Goal: Task Accomplishment & Management: Manage account settings

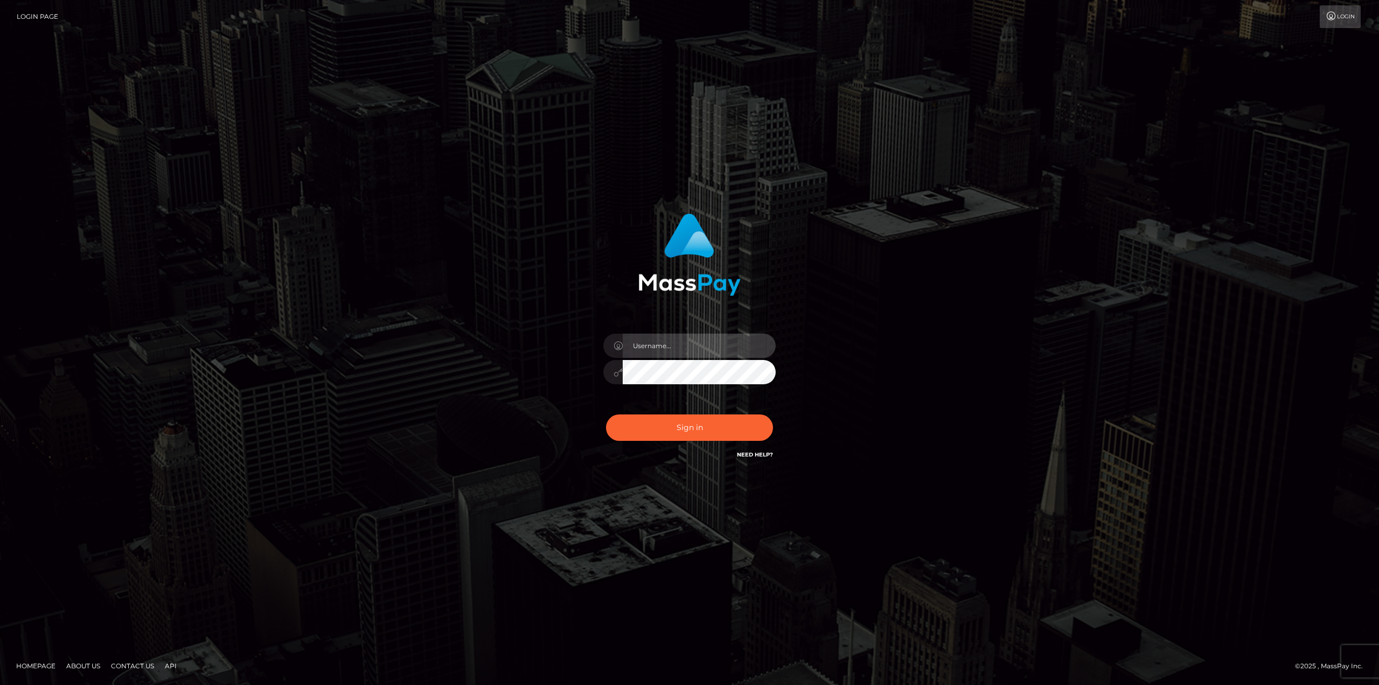
type input "ldahl-ange"
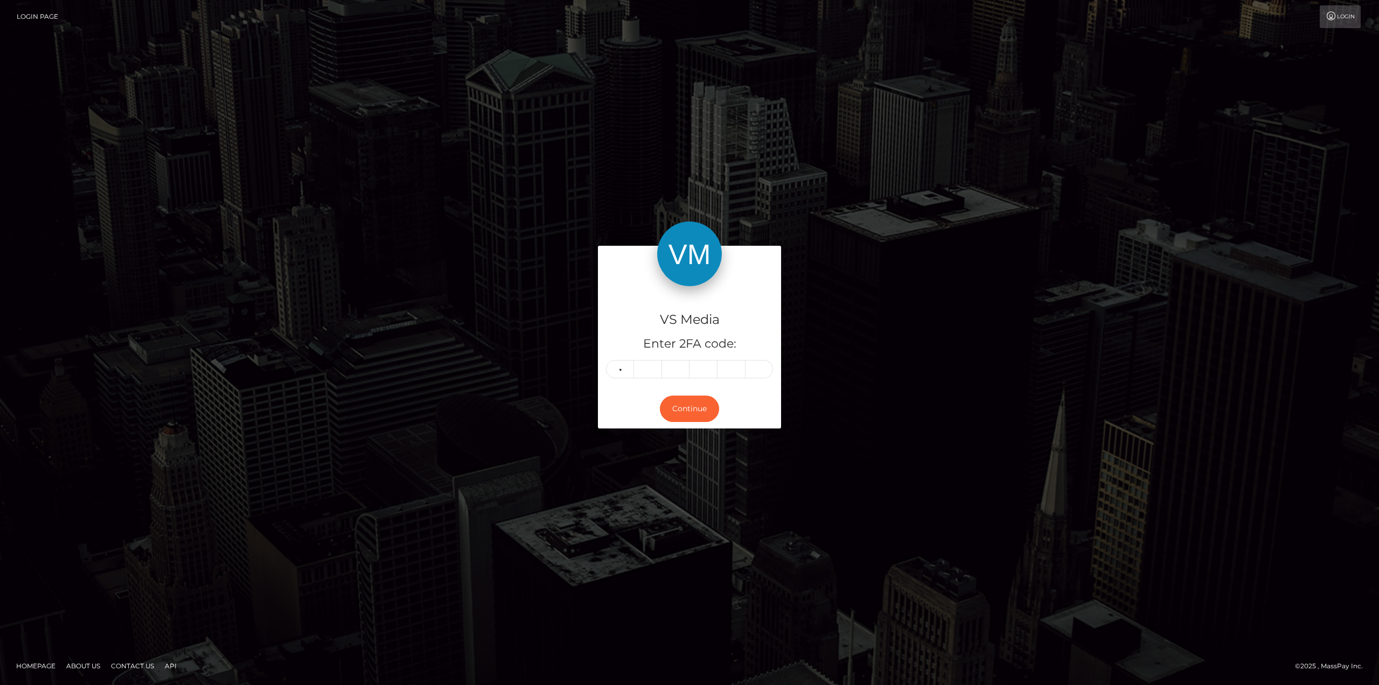
type input "5"
type input "8"
type input "1"
type input "6"
type input "0"
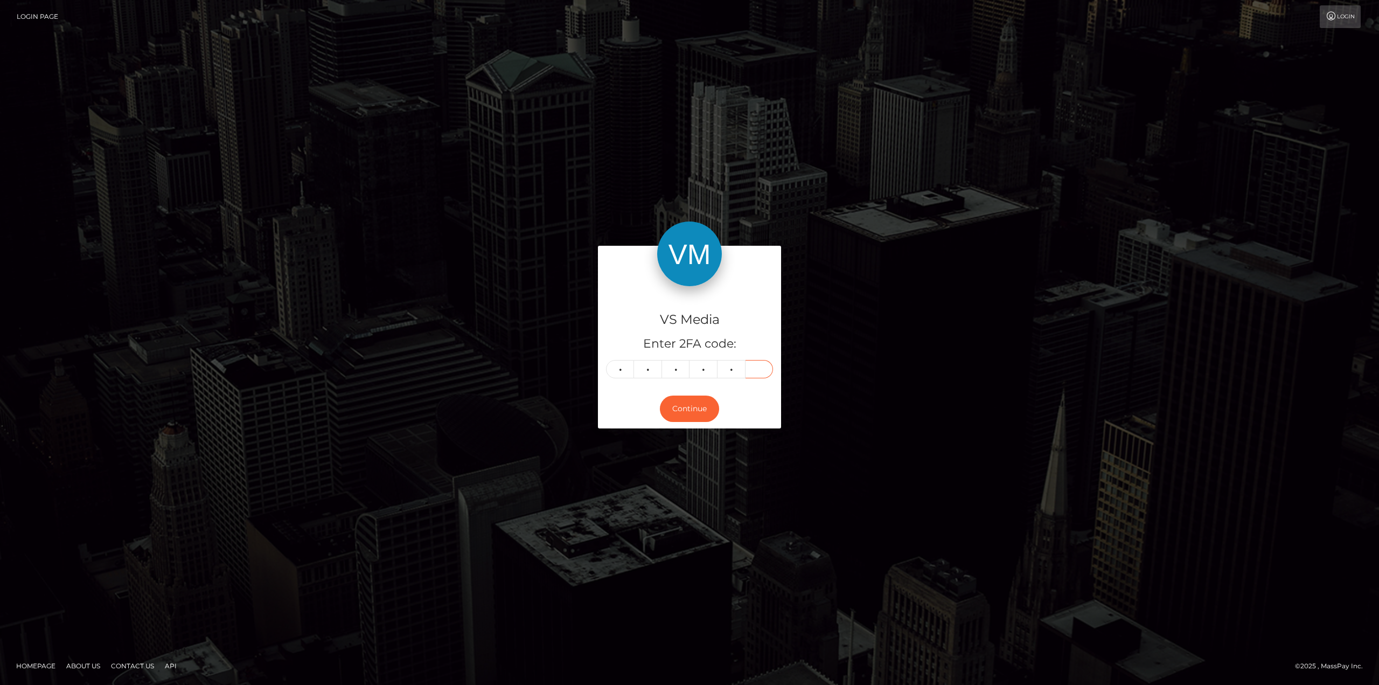
type input "8"
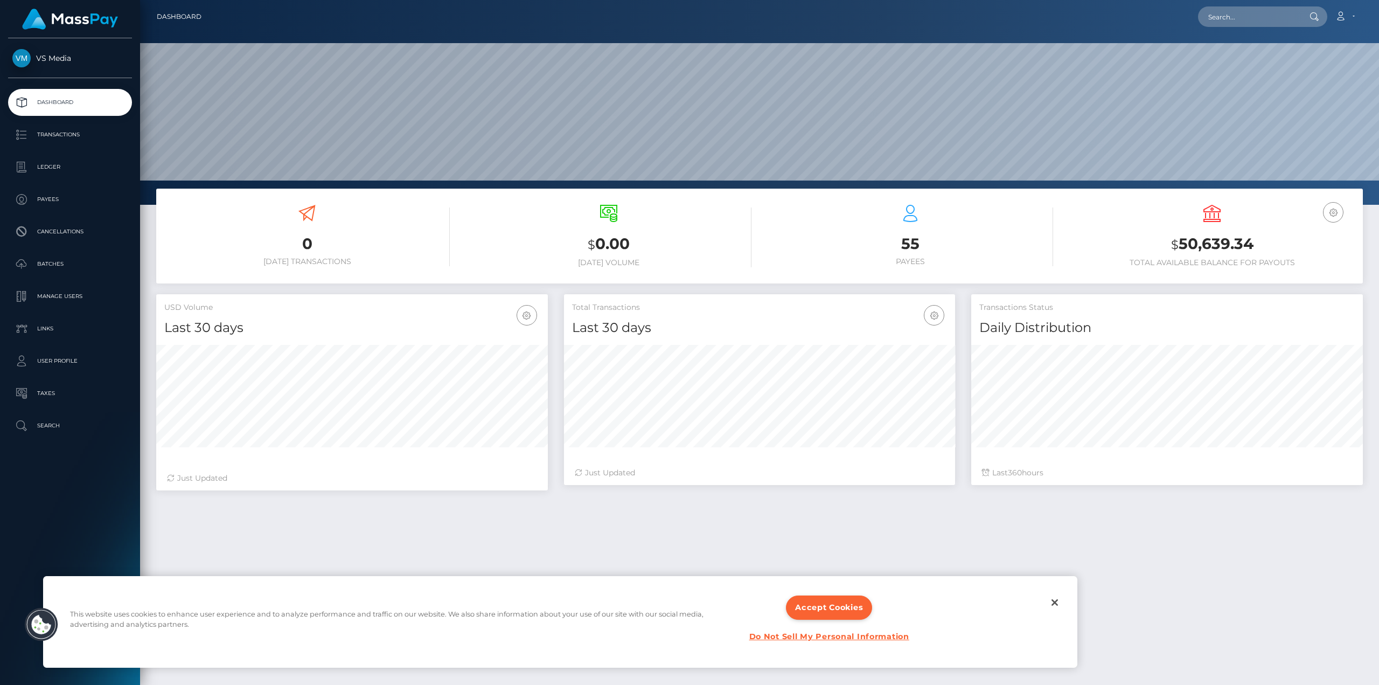
scroll to position [191, 391]
click at [68, 161] on p "Ledger" at bounding box center [69, 167] width 115 height 16
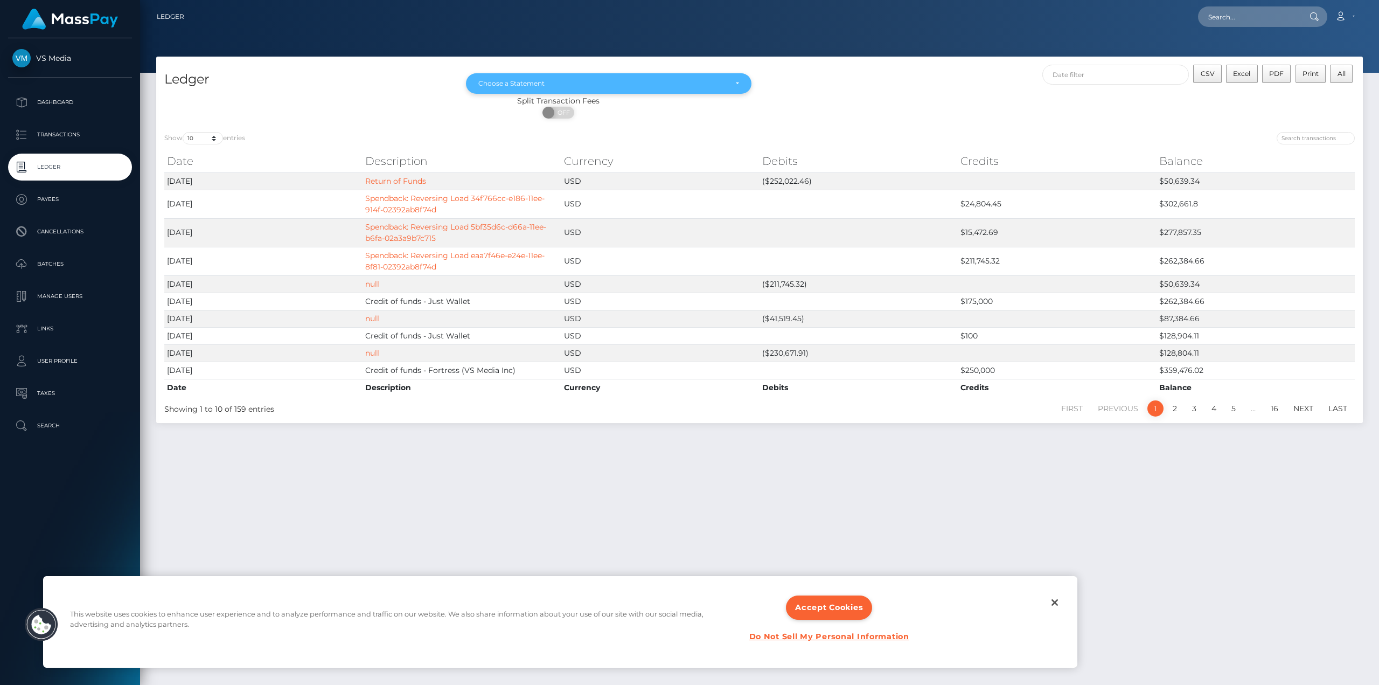
click at [507, 87] on div "Choose a Statement" at bounding box center [602, 83] width 248 height 9
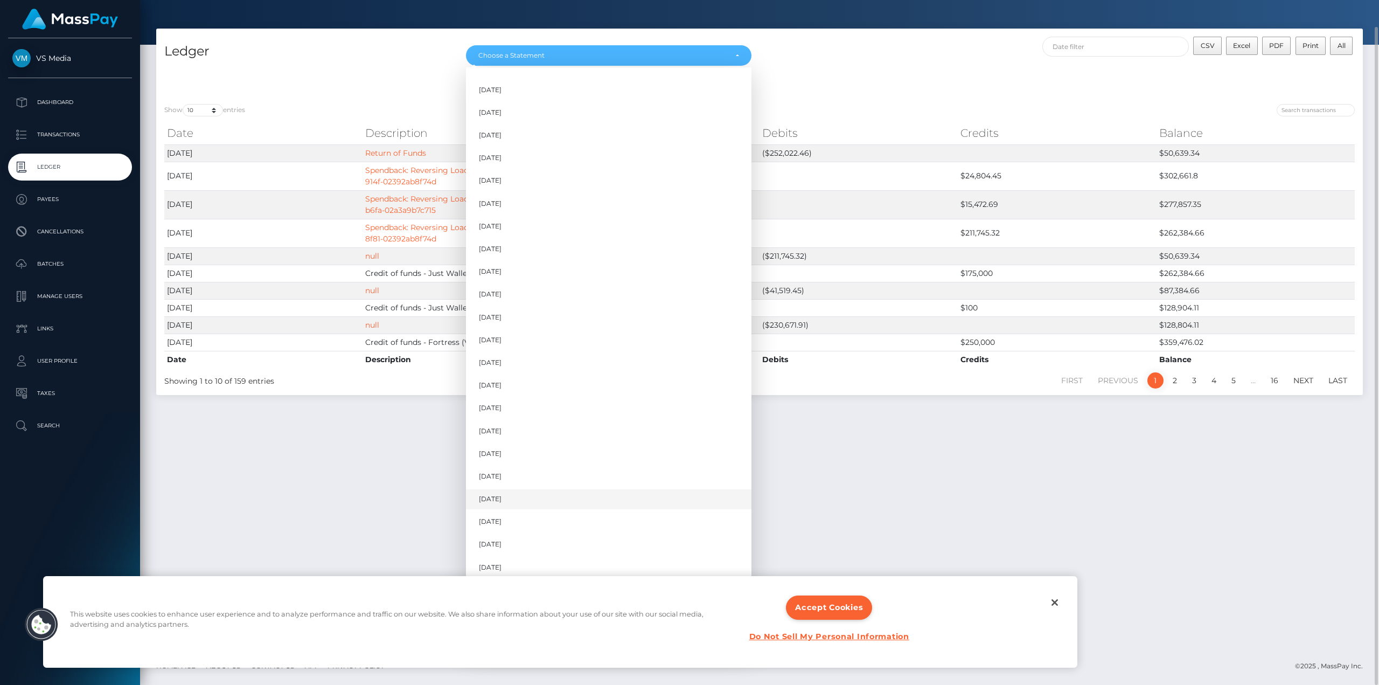
scroll to position [497, 0]
click at [1050, 602] on button "Close" at bounding box center [1055, 602] width 24 height 24
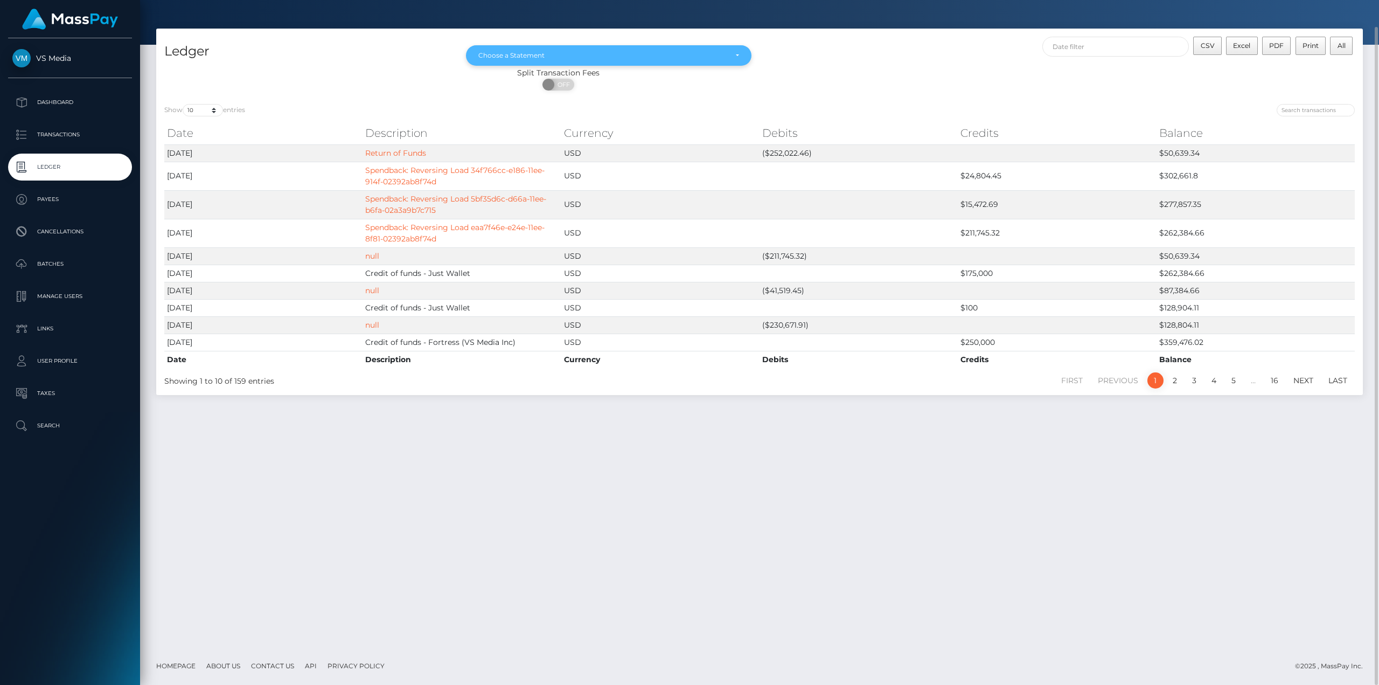
click at [535, 49] on div "Choose a Statement" at bounding box center [608, 55] width 285 height 20
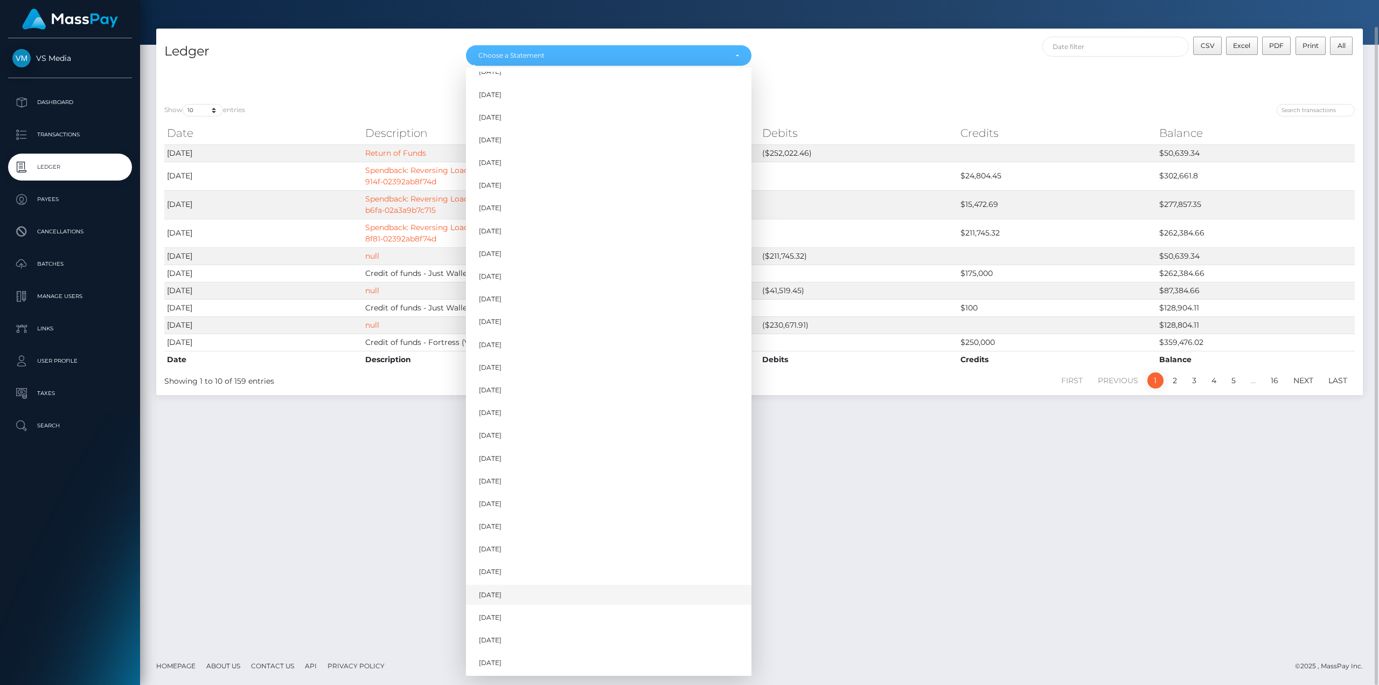
scroll to position [469, 0]
click at [534, 630] on link "Sep 2025" at bounding box center [608, 639] width 285 height 20
select select "Sep 2025"
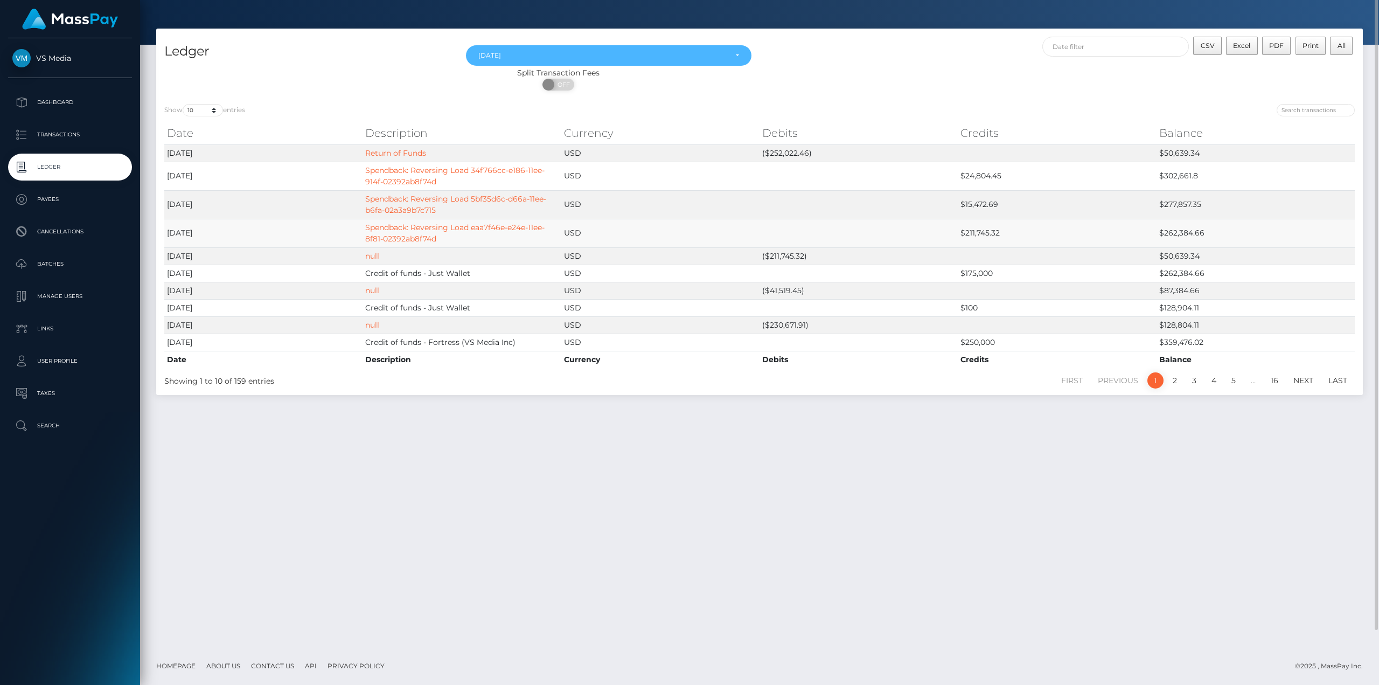
scroll to position [0, 0]
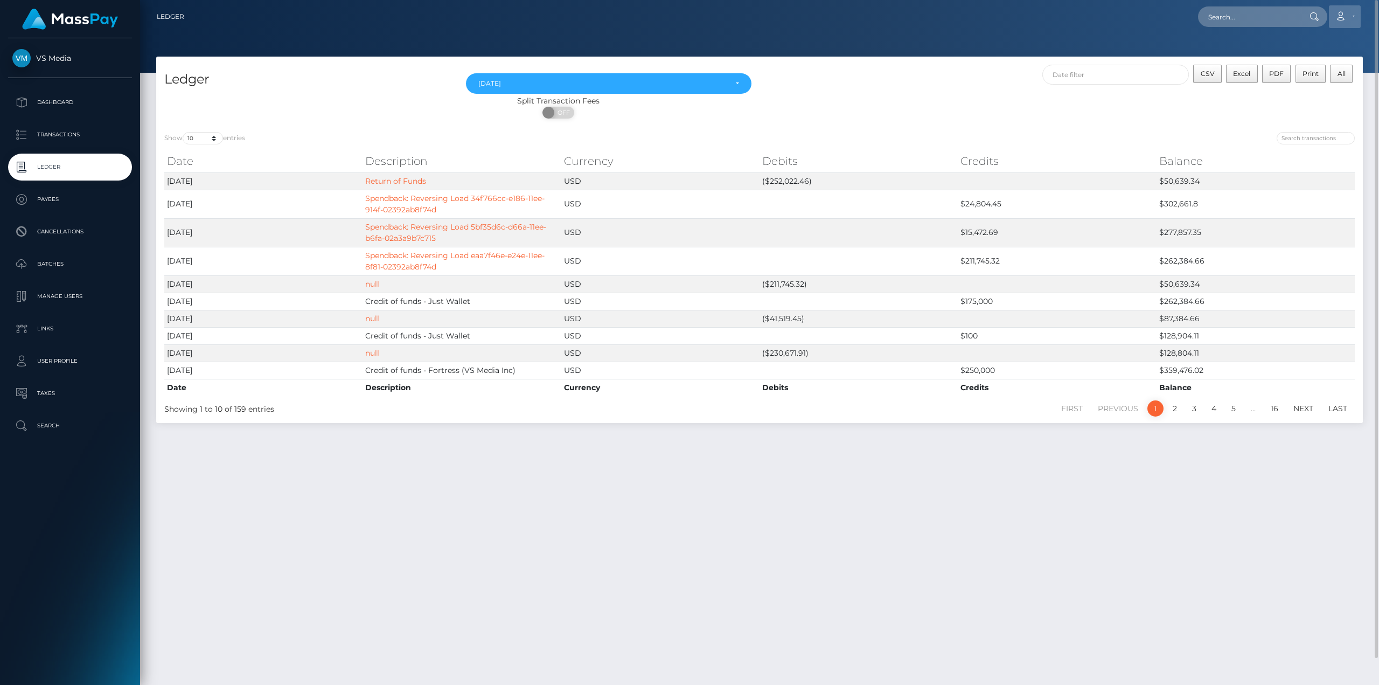
click at [1339, 20] on link "Account" at bounding box center [1345, 16] width 32 height 23
click at [1292, 73] on link "Logout" at bounding box center [1319, 69] width 86 height 20
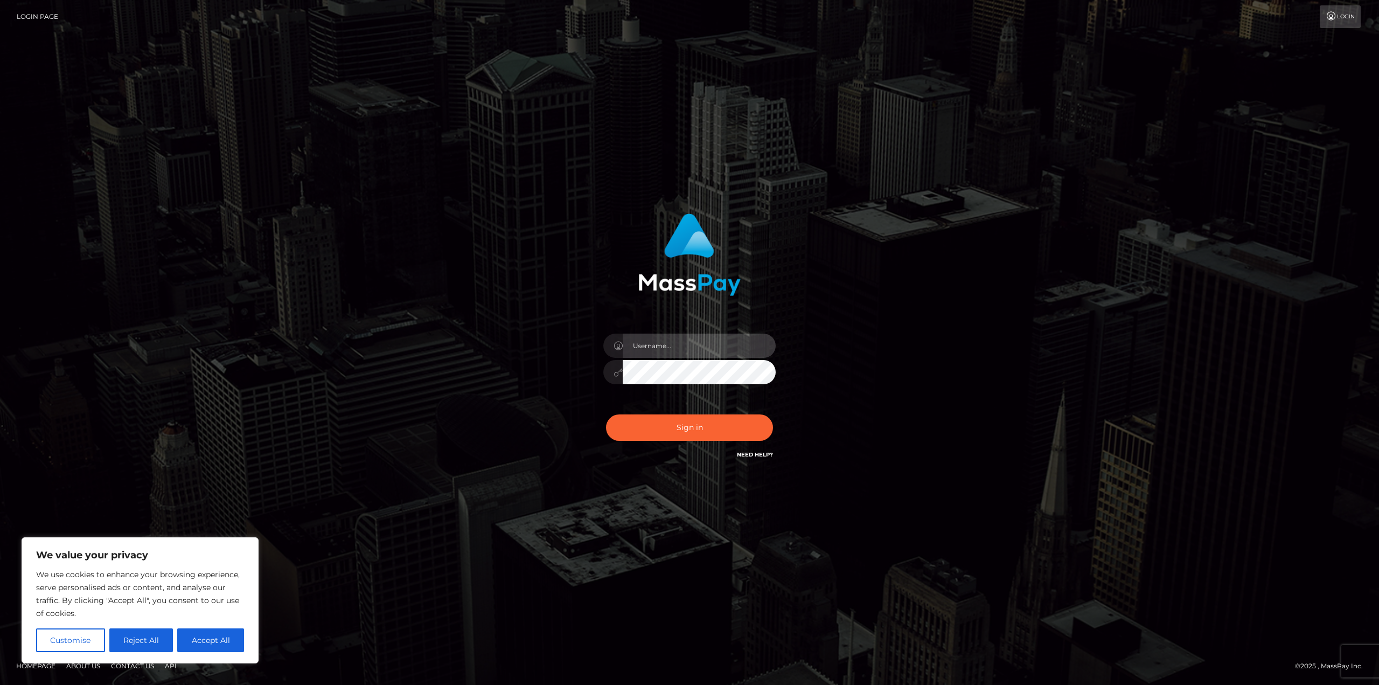
type input "ldahl-ange"
